Goal: Information Seeking & Learning: Learn about a topic

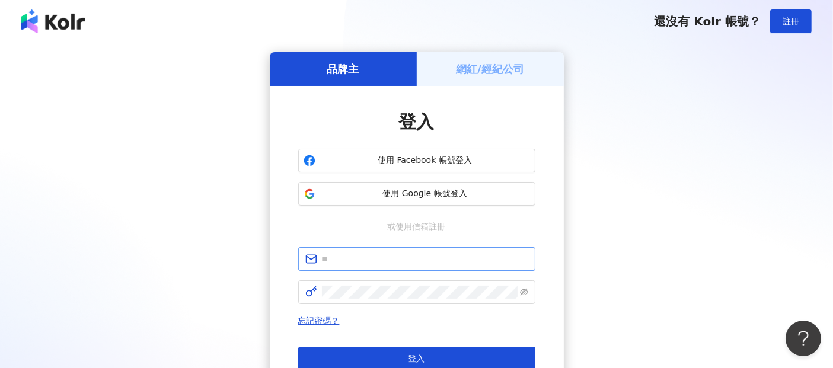
click at [354, 267] on span at bounding box center [416, 259] width 237 height 24
paste input "**********"
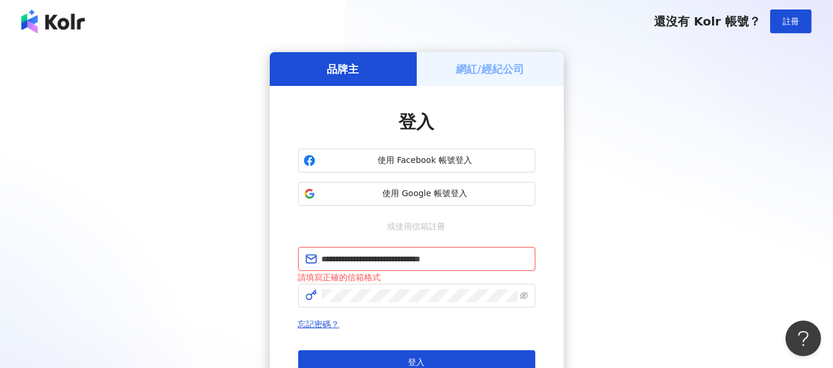
click at [377, 256] on input "**********" at bounding box center [425, 259] width 206 height 13
drag, startPoint x: 425, startPoint y: 262, endPoint x: 301, endPoint y: 263, distance: 123.9
click at [301, 263] on span "**********" at bounding box center [416, 259] width 237 height 24
paste input "text"
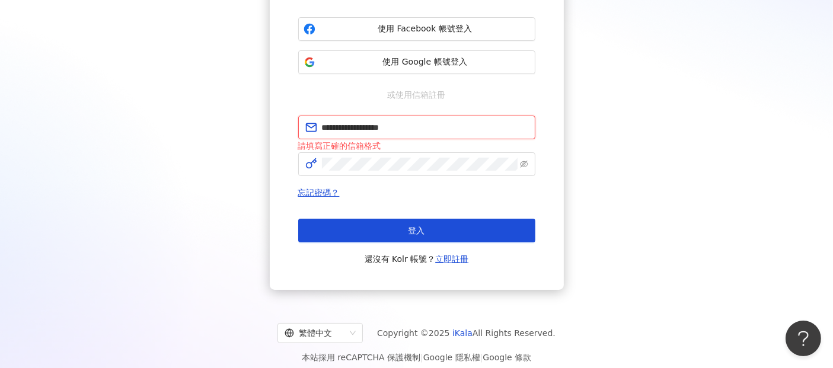
type input "**********"
click at [429, 229] on button "登入" at bounding box center [416, 231] width 237 height 24
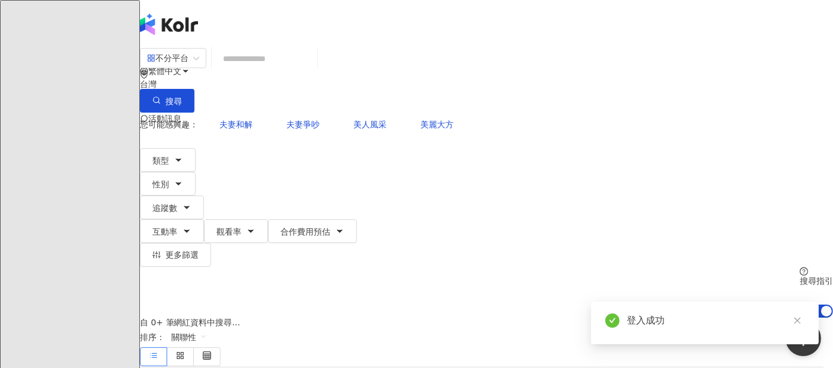
click at [312, 64] on input "search" at bounding box center [264, 58] width 96 height 23
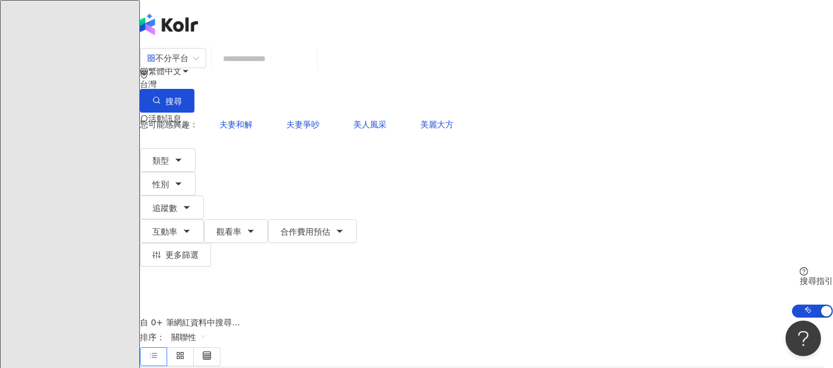
paste input "******"
type input "******"
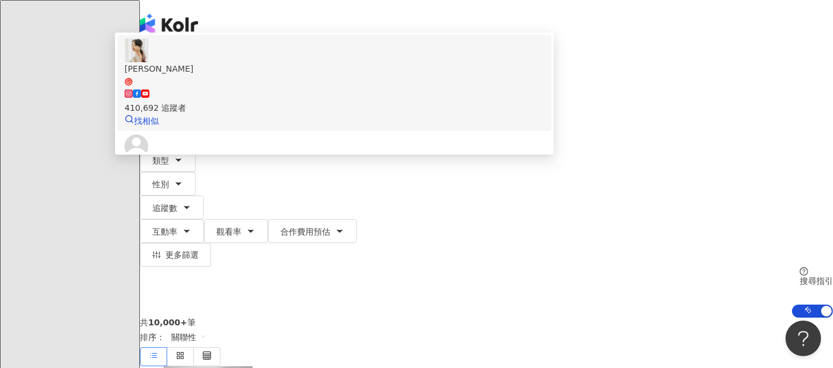
click at [317, 75] on div "[PERSON_NAME]" at bounding box center [335, 68] width 420 height 13
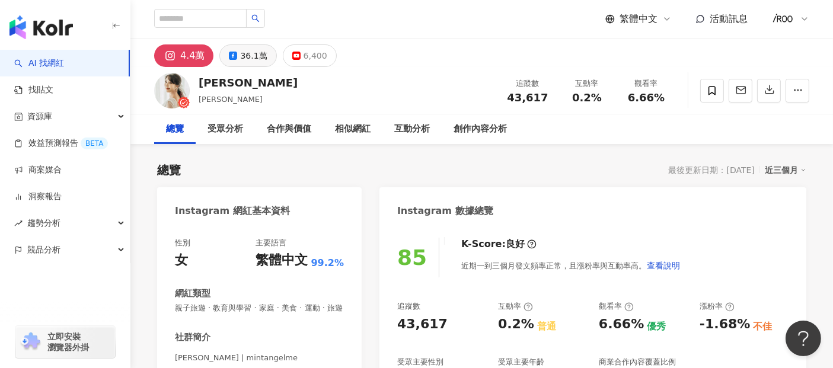
click at [235, 53] on icon at bounding box center [233, 56] width 8 height 8
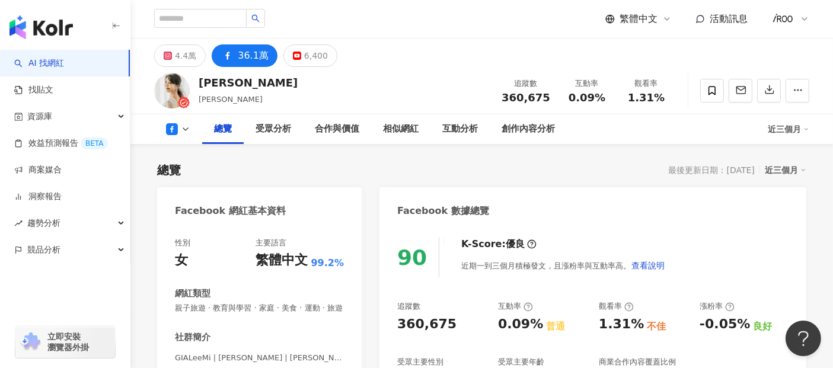
scroll to position [132, 0]
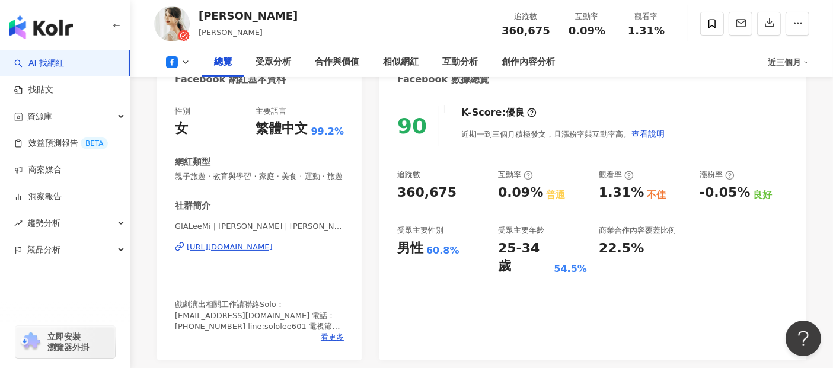
click at [264, 253] on div "[URL][DOMAIN_NAME]" at bounding box center [230, 247] width 86 height 11
click at [266, 253] on div "[URL][DOMAIN_NAME]" at bounding box center [230, 247] width 86 height 11
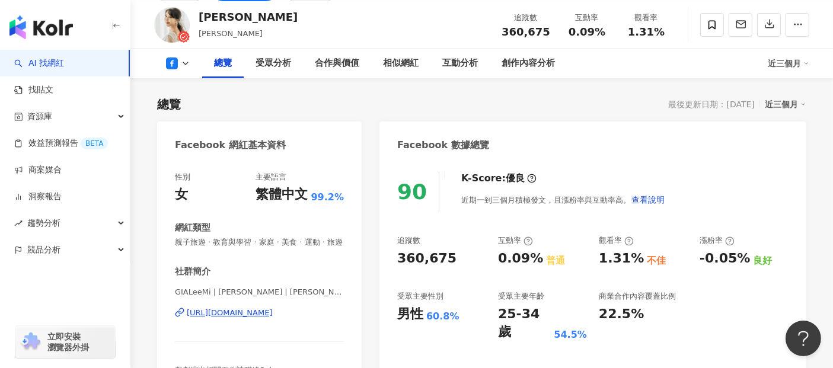
scroll to position [0, 0]
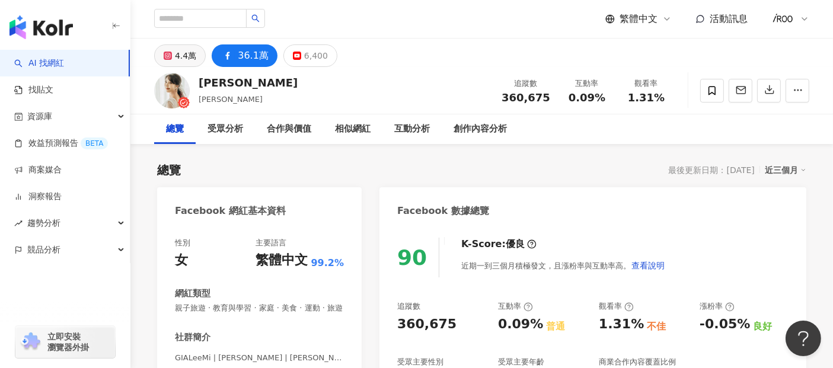
click at [187, 61] on div "4.4萬" at bounding box center [185, 55] width 21 height 17
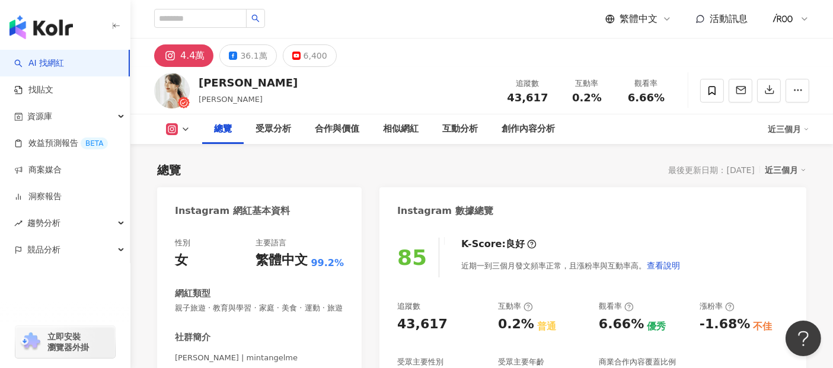
scroll to position [197, 0]
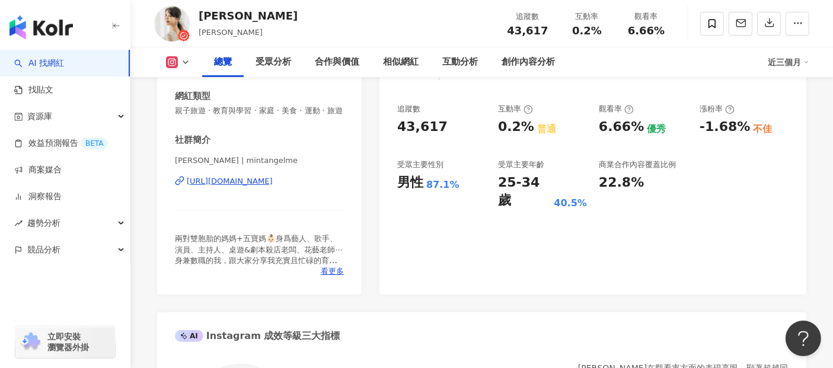
click at [248, 187] on div "[URL][DOMAIN_NAME]" at bounding box center [230, 181] width 86 height 11
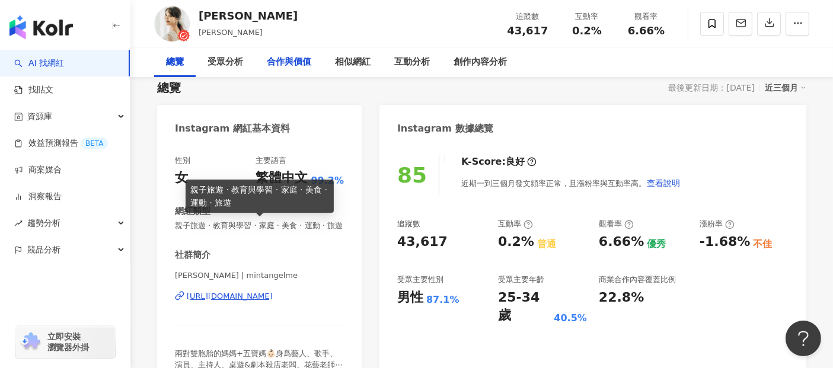
scroll to position [0, 0]
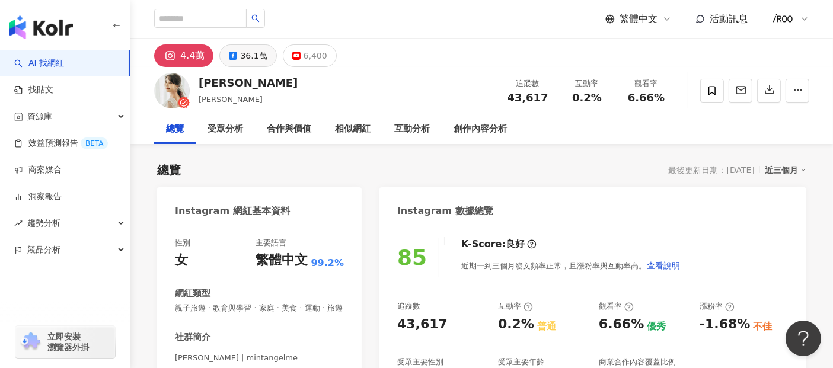
click at [249, 49] on div "36.1萬" at bounding box center [253, 55] width 27 height 17
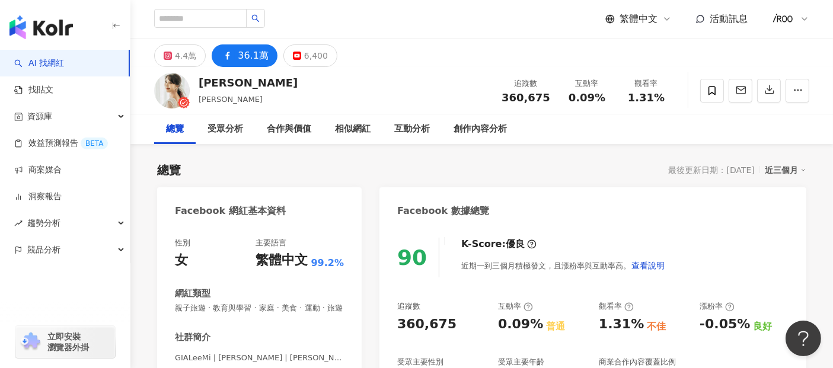
click at [238, 53] on div "36.1萬" at bounding box center [253, 55] width 31 height 17
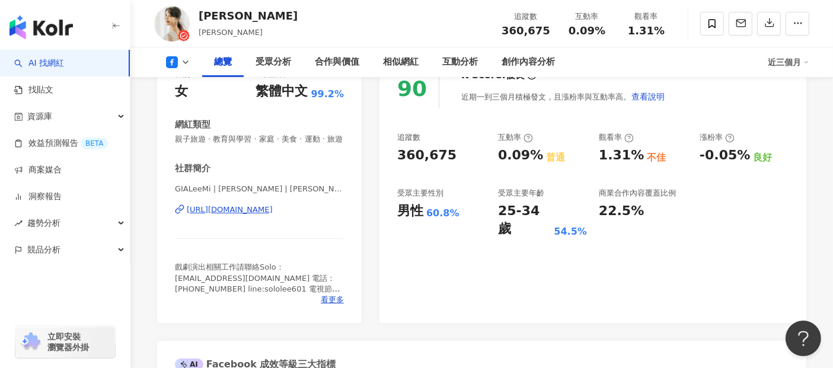
scroll to position [197, 0]
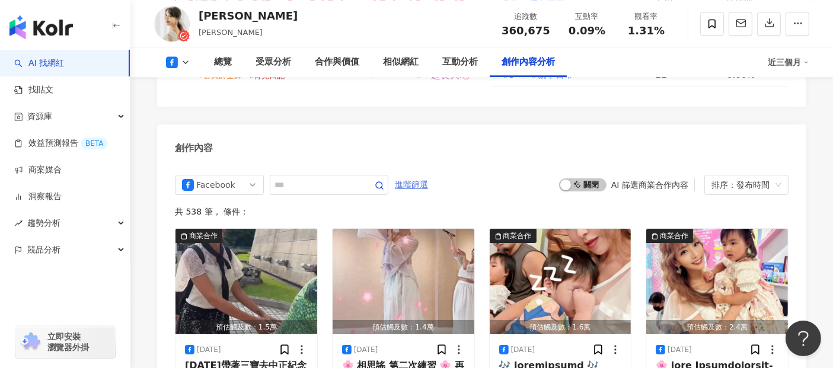
scroll to position [3188, 0]
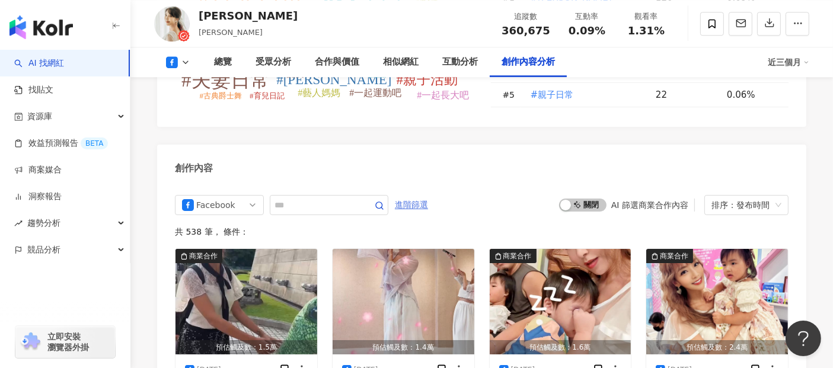
click at [428, 196] on span "進階篩選" at bounding box center [411, 205] width 33 height 19
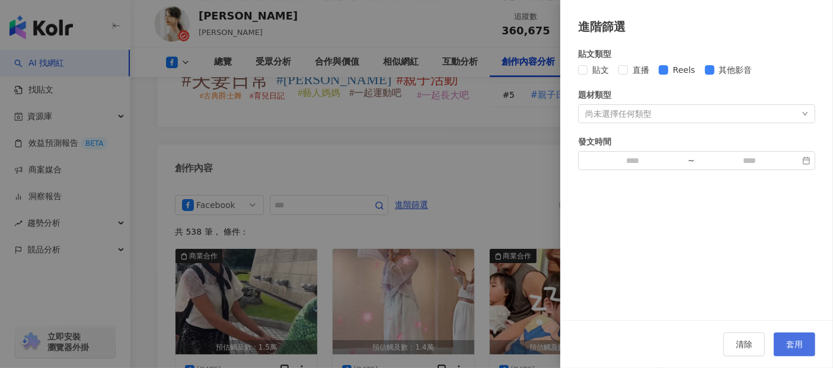
click at [796, 341] on span "套用" at bounding box center [794, 344] width 17 height 9
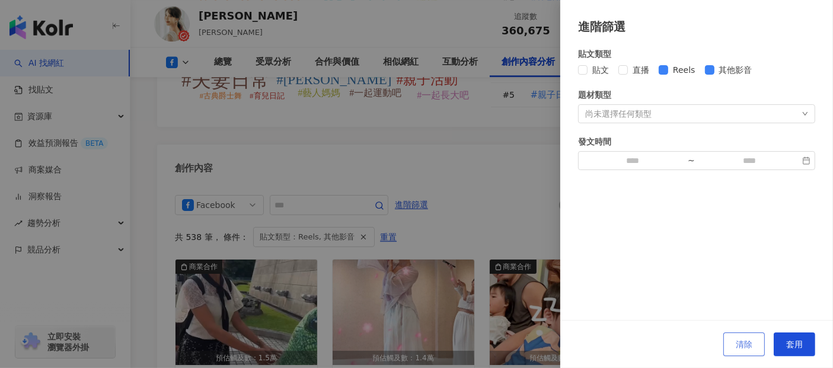
scroll to position [3208, 0]
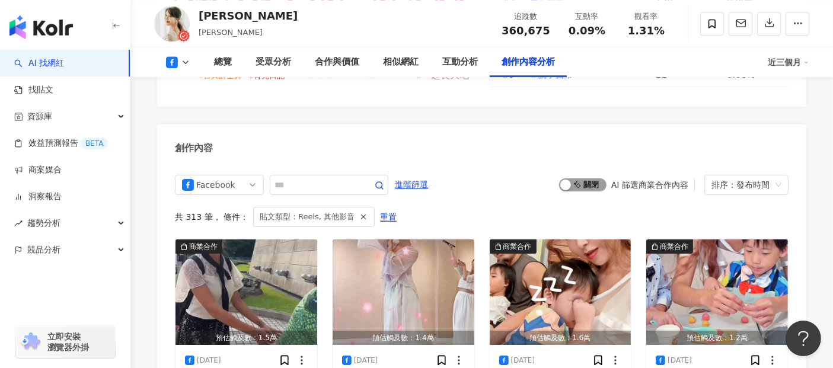
click at [594, 178] on span "啟動 關閉" at bounding box center [582, 184] width 47 height 13
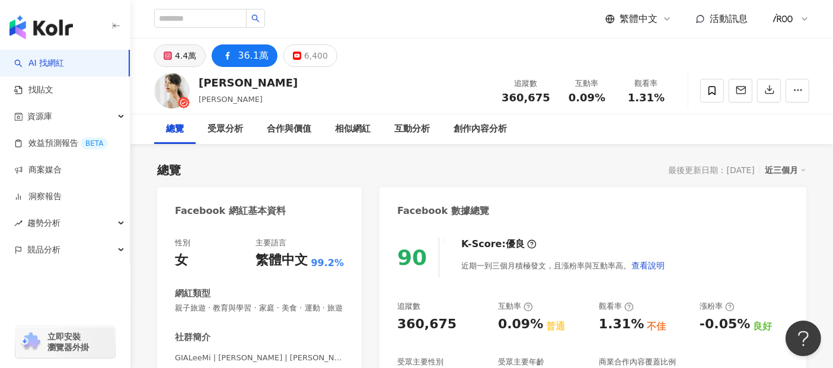
click at [169, 53] on icon at bounding box center [167, 55] width 4 height 4
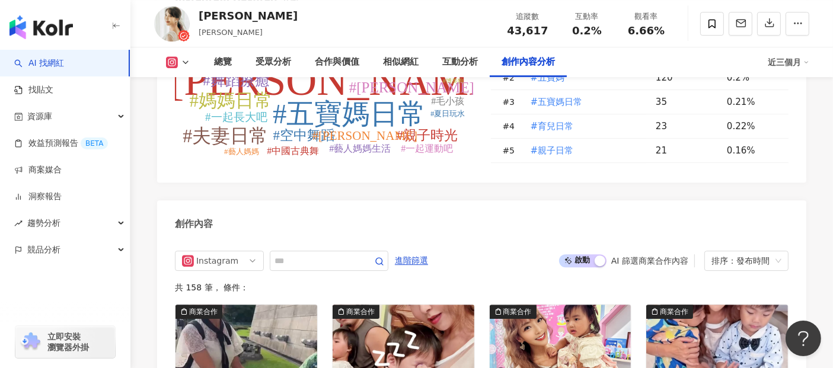
scroll to position [3536, 0]
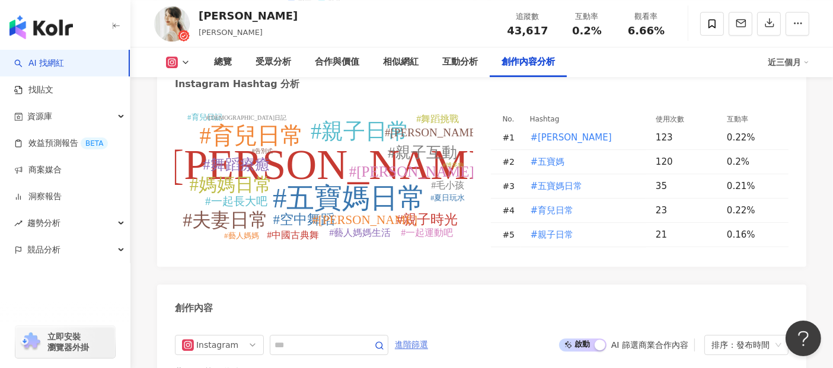
click at [428, 336] on span "進階篩選" at bounding box center [411, 345] width 33 height 19
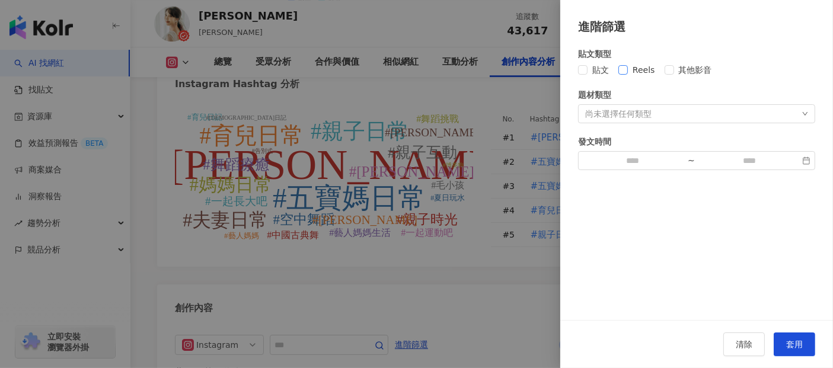
click at [624, 75] on label "Reels" at bounding box center [639, 69] width 42 height 13
click at [797, 349] on span "套用" at bounding box center [794, 344] width 17 height 9
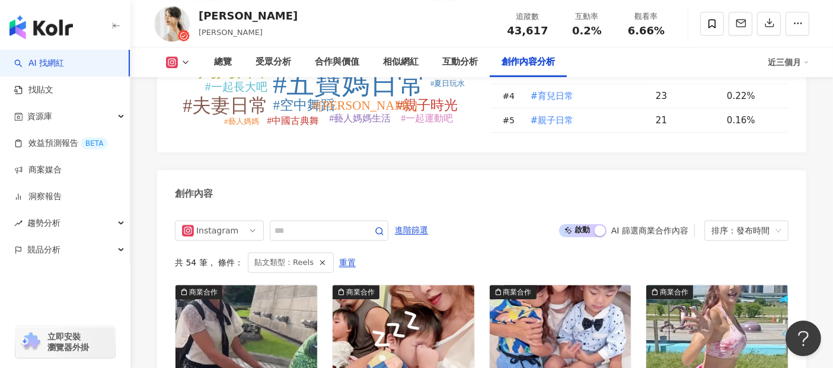
click at [583, 224] on span "啟動 關閉" at bounding box center [582, 230] width 47 height 13
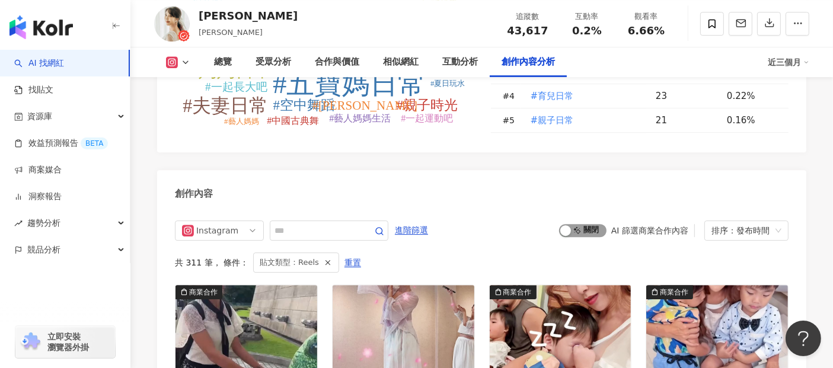
click at [589, 224] on span "啟動 關閉" at bounding box center [582, 230] width 47 height 13
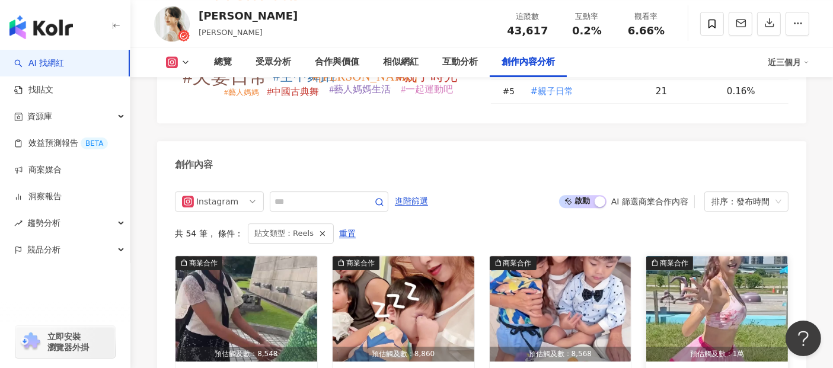
scroll to position [3716, 0]
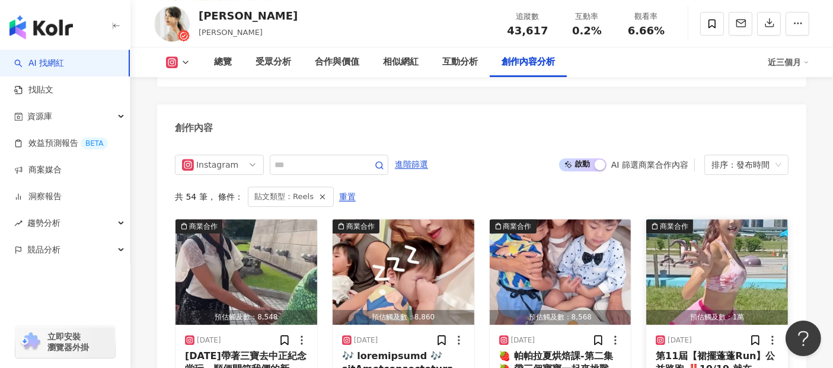
click at [701, 219] on img "button" at bounding box center [717, 272] width 142 height 106
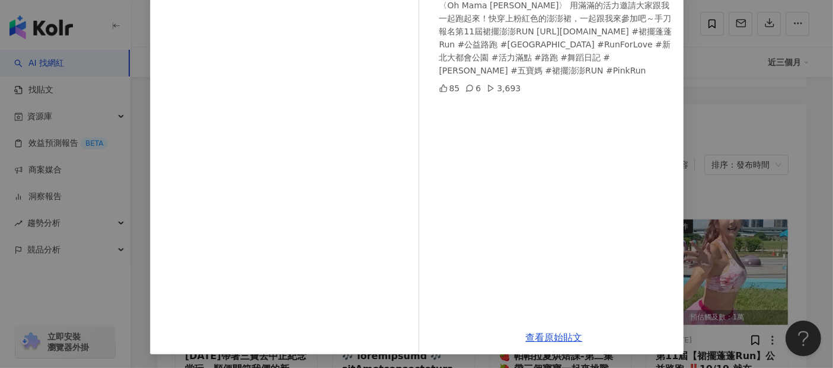
scroll to position [0, 0]
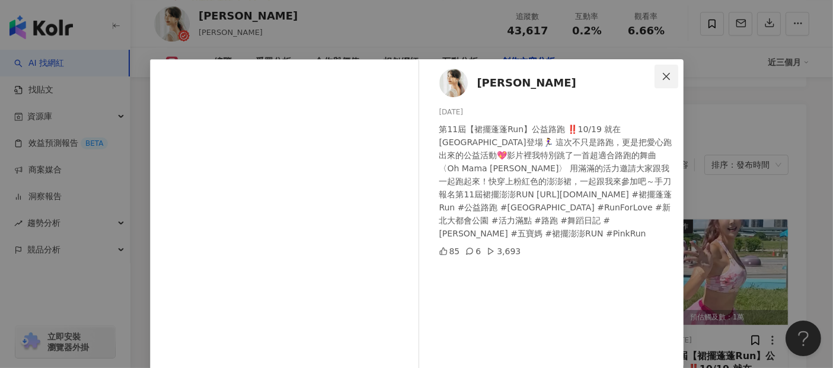
click at [665, 75] on icon "close" at bounding box center [666, 76] width 9 height 9
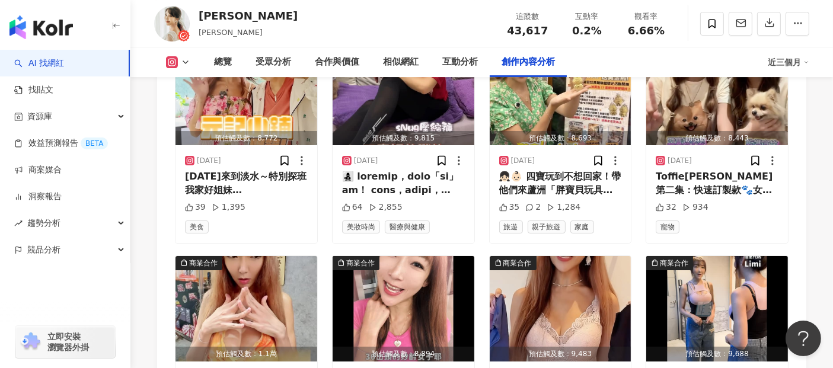
scroll to position [4305, 0]
